Goal: Check status: Check status

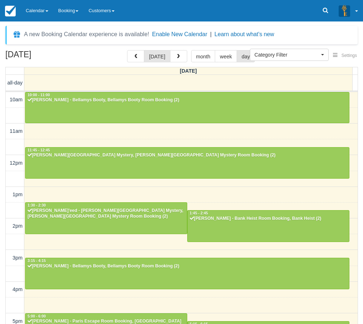
select select
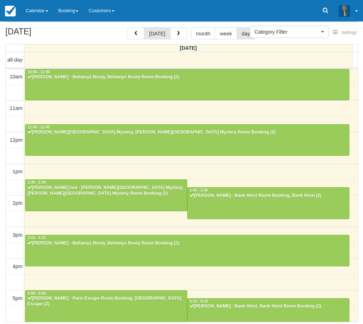
scroll to position [142, 0]
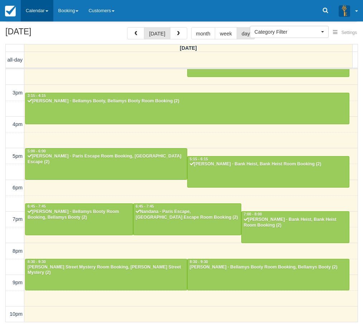
click at [30, 11] on link "Calendar" at bounding box center [37, 10] width 33 height 21
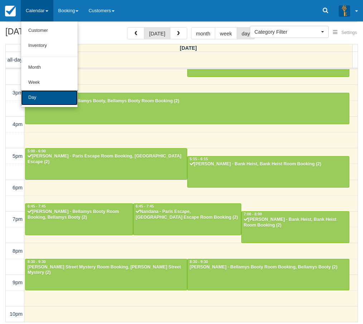
click at [53, 98] on link "Day" at bounding box center [49, 97] width 57 height 15
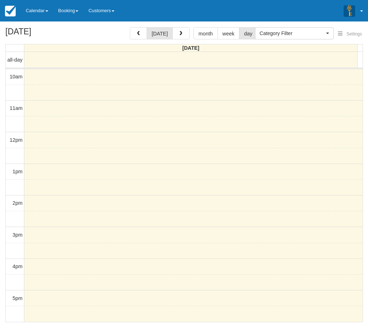
select select
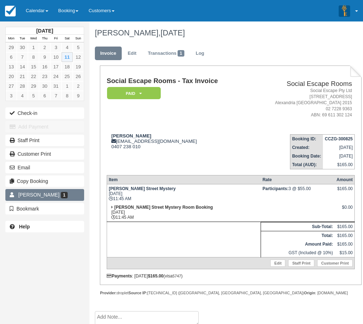
click at [46, 199] on link "Rachael Murray 1" at bounding box center [44, 194] width 79 height 11
click at [326, 11] on div at bounding box center [325, 10] width 16 height 21
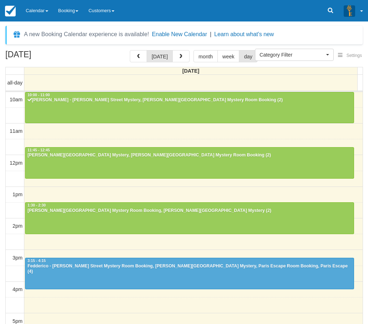
select select
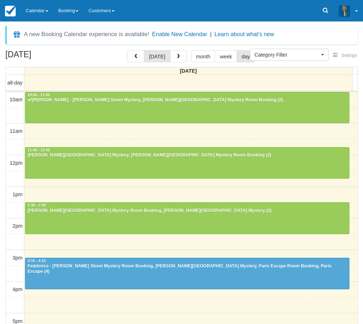
scroll to position [32, 0]
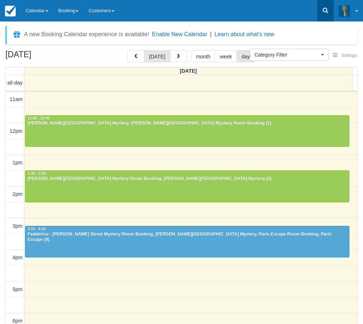
click at [323, 13] on icon at bounding box center [325, 10] width 7 height 7
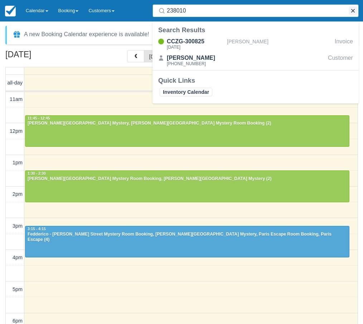
type input "238010"
click at [354, 11] on button "button" at bounding box center [353, 10] width 9 height 9
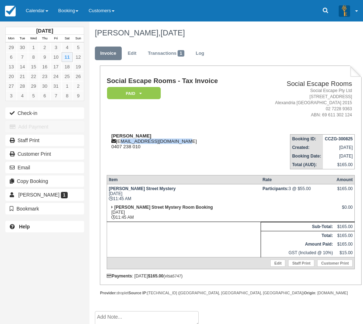
drag, startPoint x: 178, startPoint y: 142, endPoint x: 118, endPoint y: 141, distance: 59.8
click at [118, 141] on div "Rachael Murray rachaelmurray@live.com.au 0407 238 010" at bounding box center [178, 141] width 142 height 16
click at [121, 141] on div "Rachael Murray rachaelmurray@live.com.au 0407 238 010" at bounding box center [178, 141] width 142 height 16
click at [150, 145] on div "Rachael Murray rachaelmurray@live.com.au 0407 238 010" at bounding box center [178, 141] width 142 height 16
click at [133, 142] on div "Rachael Murray rachaelmurray@live.com.au 0407 238 010" at bounding box center [178, 141] width 142 height 16
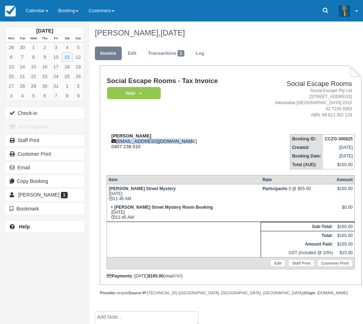
drag, startPoint x: 133, startPoint y: 142, endPoint x: 171, endPoint y: 141, distance: 38.7
click at [171, 141] on div "Rachael Murray rachaelmurray@live.com.au 0407 238 010" at bounding box center [178, 141] width 142 height 16
click at [155, 145] on div "Rachael Murray rachaelmurray@live.com.au 0407 238 010" at bounding box center [178, 141] width 142 height 16
drag, startPoint x: 166, startPoint y: 142, endPoint x: 117, endPoint y: 143, distance: 49.0
click at [117, 143] on div "Rachael Murray rachaelmurray@live.com.au 0407 238 010" at bounding box center [178, 141] width 142 height 16
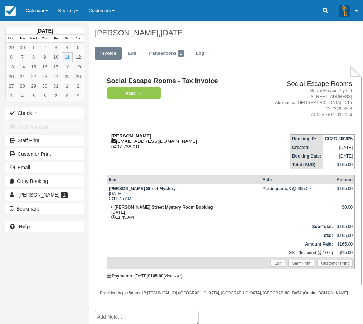
click at [146, 145] on div "Rachael Murray rachaelmurray@live.com.au 0407 238 010" at bounding box center [178, 141] width 142 height 16
